Goal: Find specific page/section: Find specific page/section

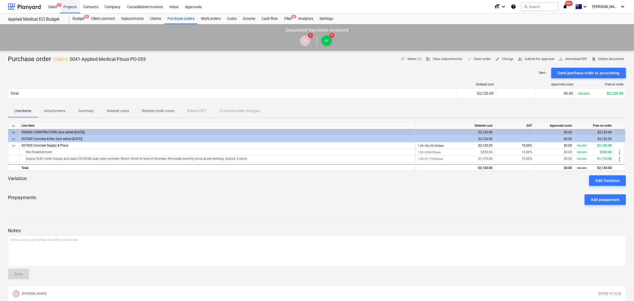
click at [68, 6] on div "Projects" at bounding box center [70, 7] width 20 height 14
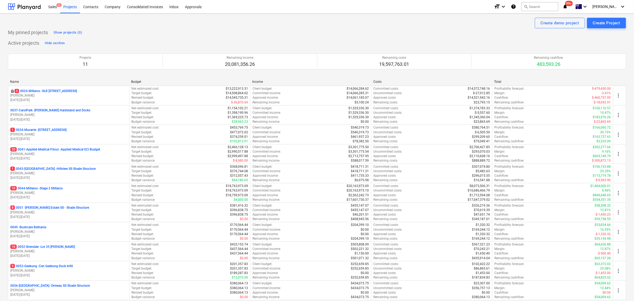
click at [96, 291] on p "[PERSON_NAME]" at bounding box center [68, 290] width 117 height 5
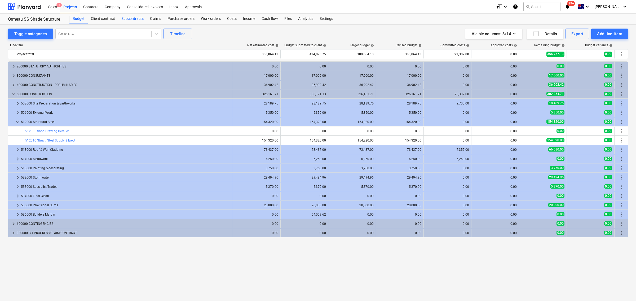
click at [137, 20] on div "Subcontracts" at bounding box center [132, 19] width 29 height 11
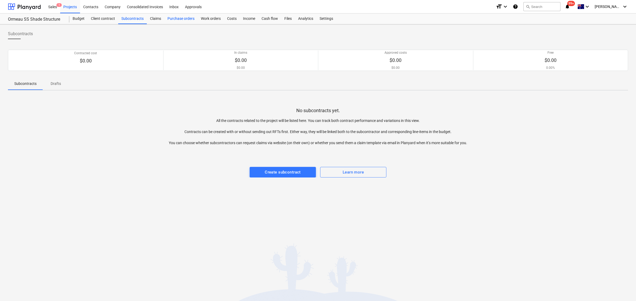
click at [174, 21] on div "Purchase orders" at bounding box center [180, 19] width 33 height 11
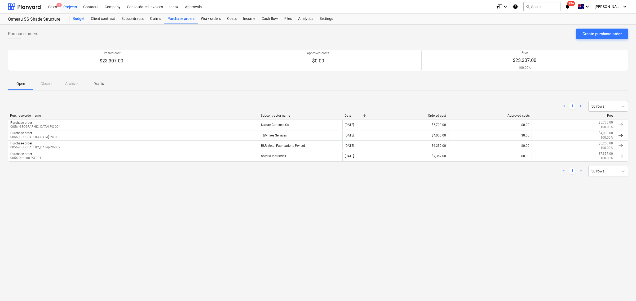
click at [79, 16] on div "Budget" at bounding box center [78, 19] width 18 height 11
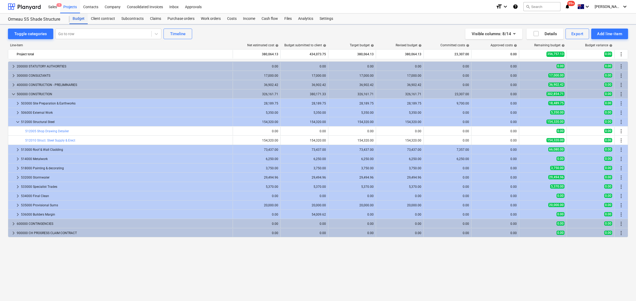
click at [79, 16] on div "Budget" at bounding box center [78, 19] width 18 height 11
click at [150, 33] on div "Go to row" at bounding box center [108, 34] width 106 height 11
type input "archi"
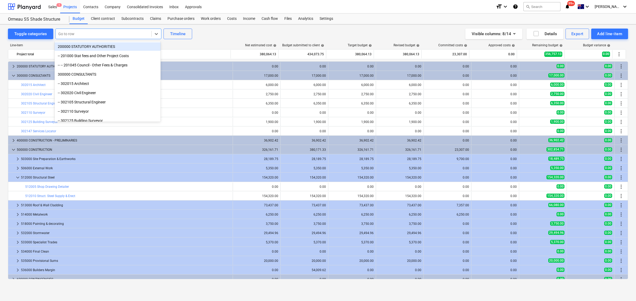
click at [142, 34] on div at bounding box center [103, 33] width 90 height 5
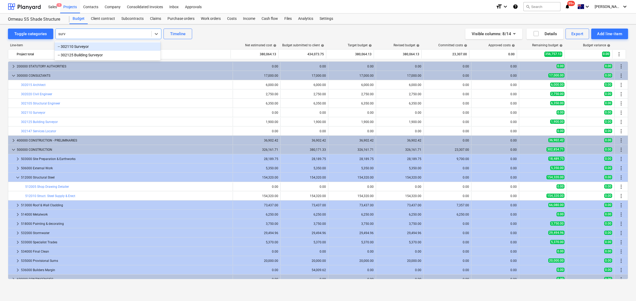
type input "[PERSON_NAME]"
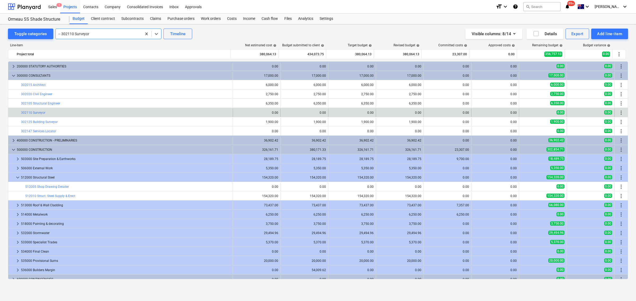
scroll to position [14, 0]
